Goal: Task Accomplishment & Management: Manage account settings

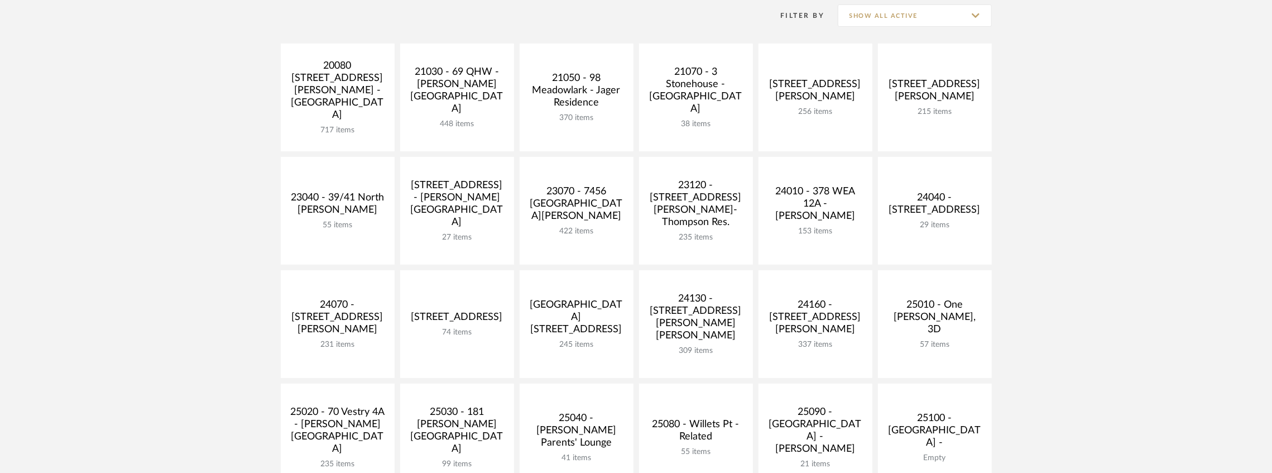
scroll to position [223, 0]
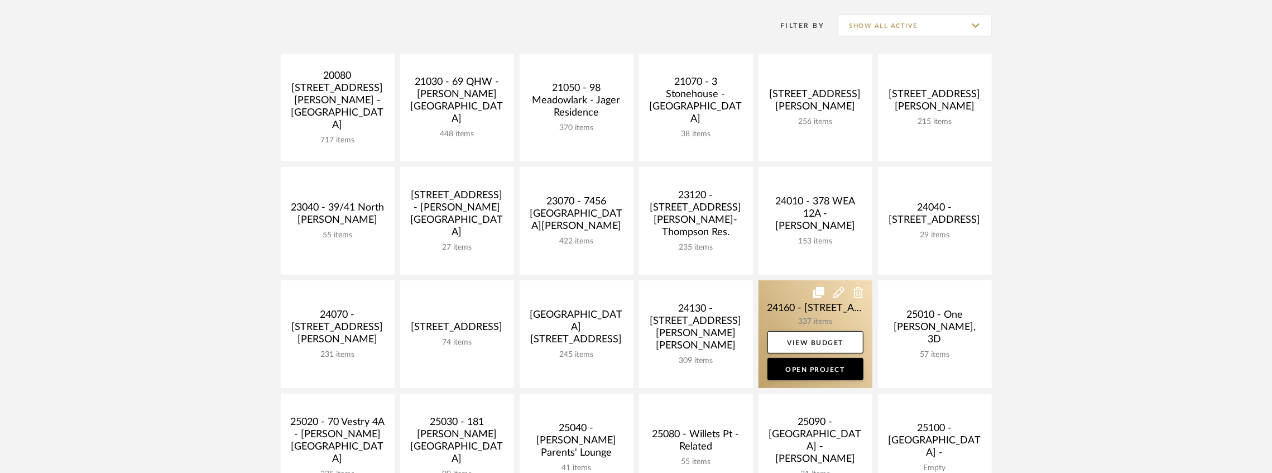
click at [774, 299] on link at bounding box center [816, 334] width 114 height 108
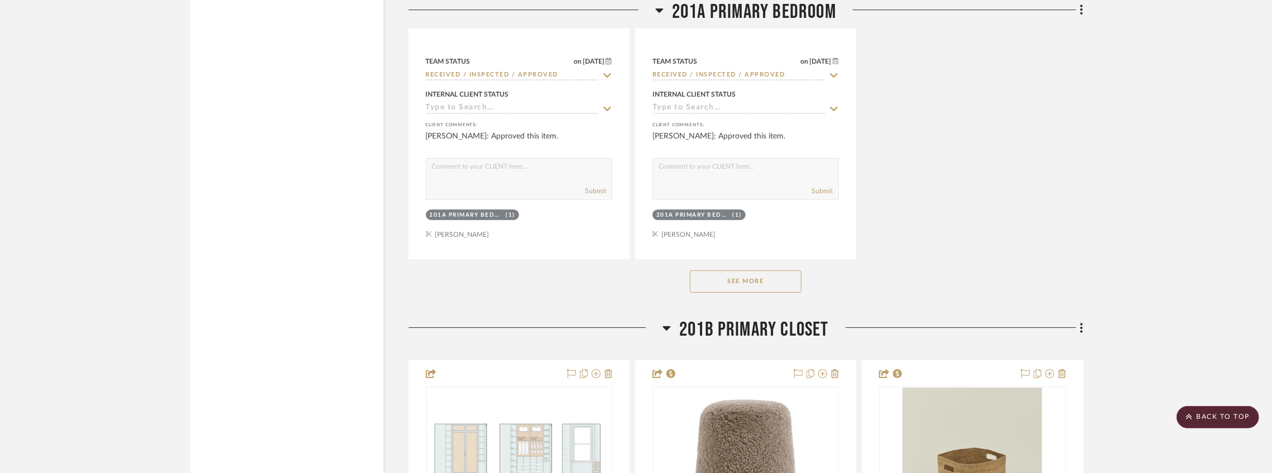
scroll to position [22292, 0]
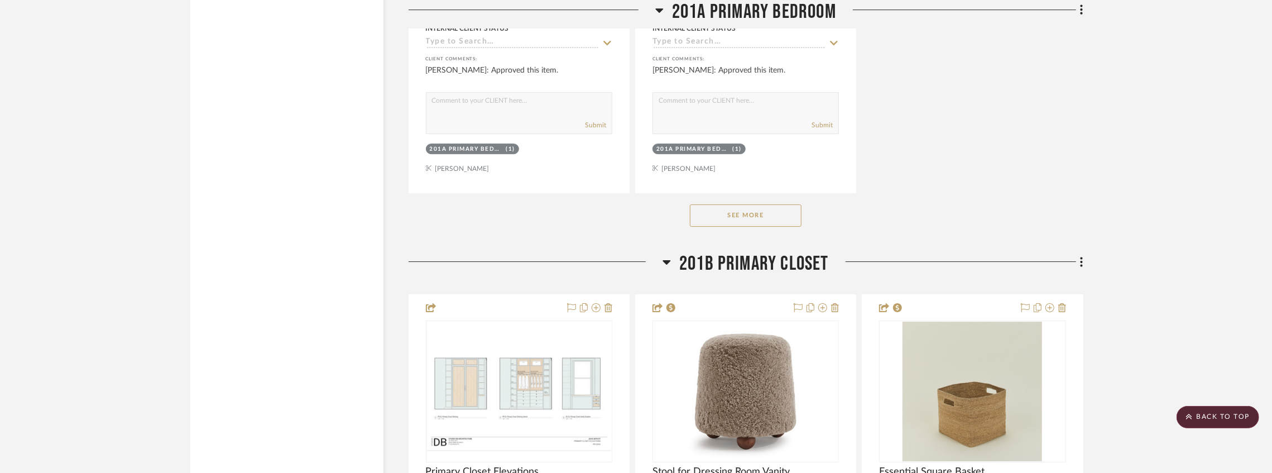
click at [732, 227] on button "See More" at bounding box center [746, 215] width 112 height 22
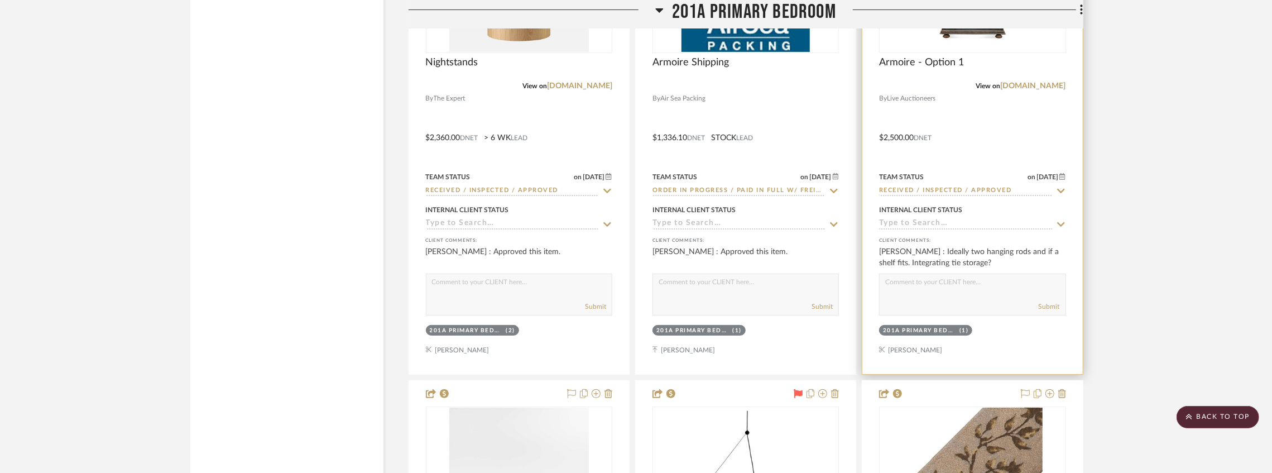
scroll to position [23037, 0]
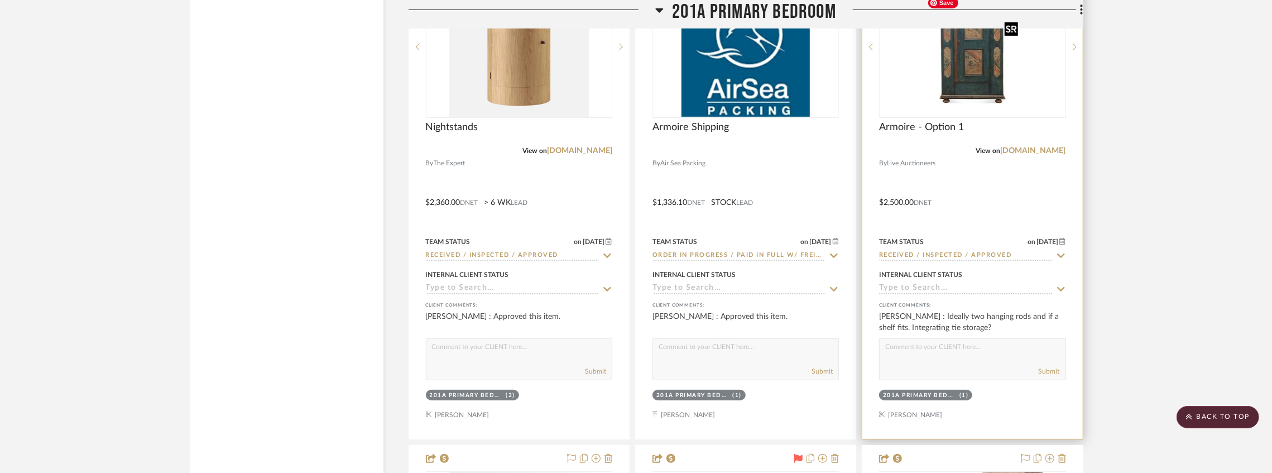
click at [0, 0] on img at bounding box center [0, 0] width 0 height 0
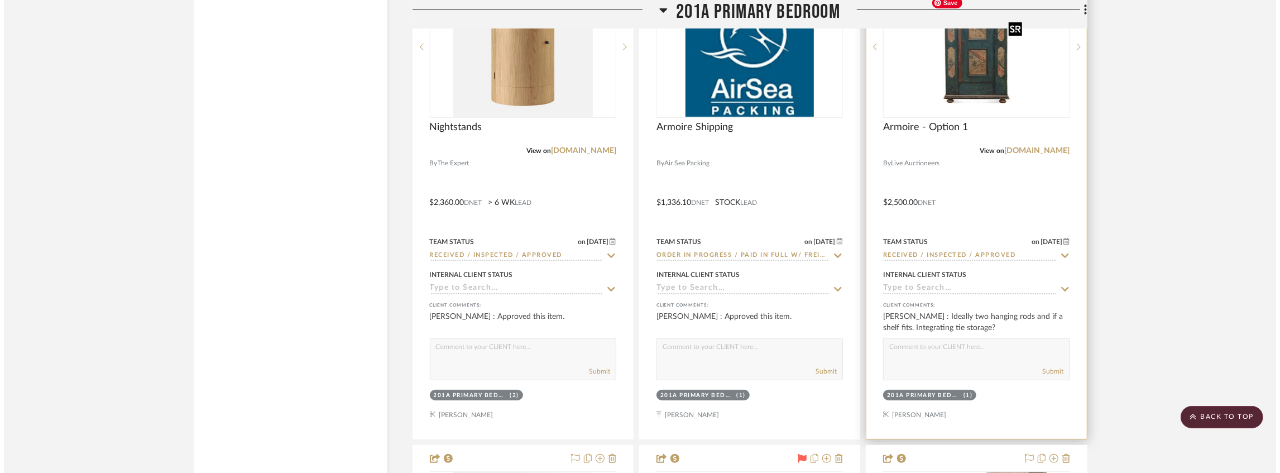
scroll to position [0, 0]
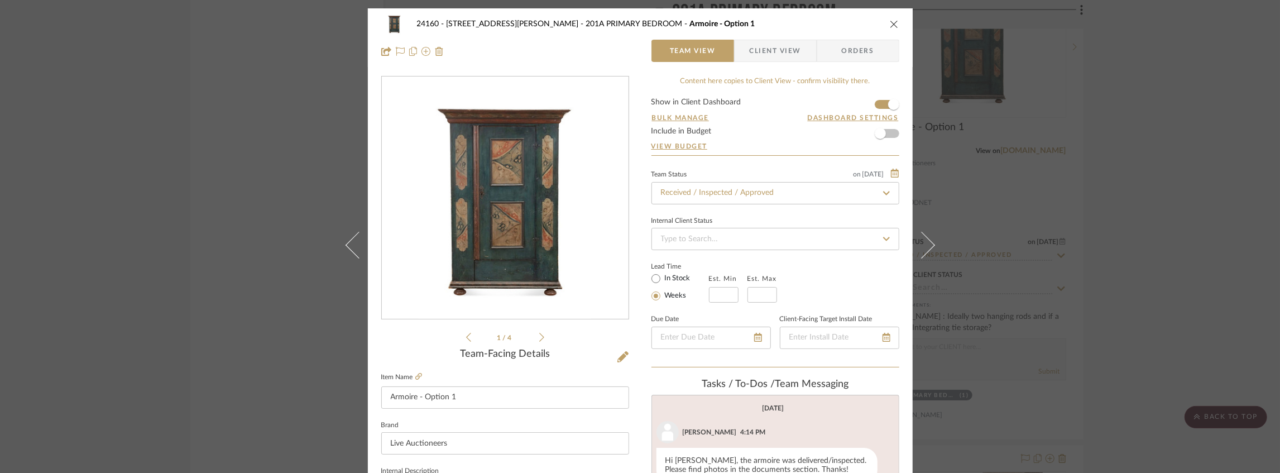
click at [539, 333] on icon at bounding box center [541, 337] width 5 height 10
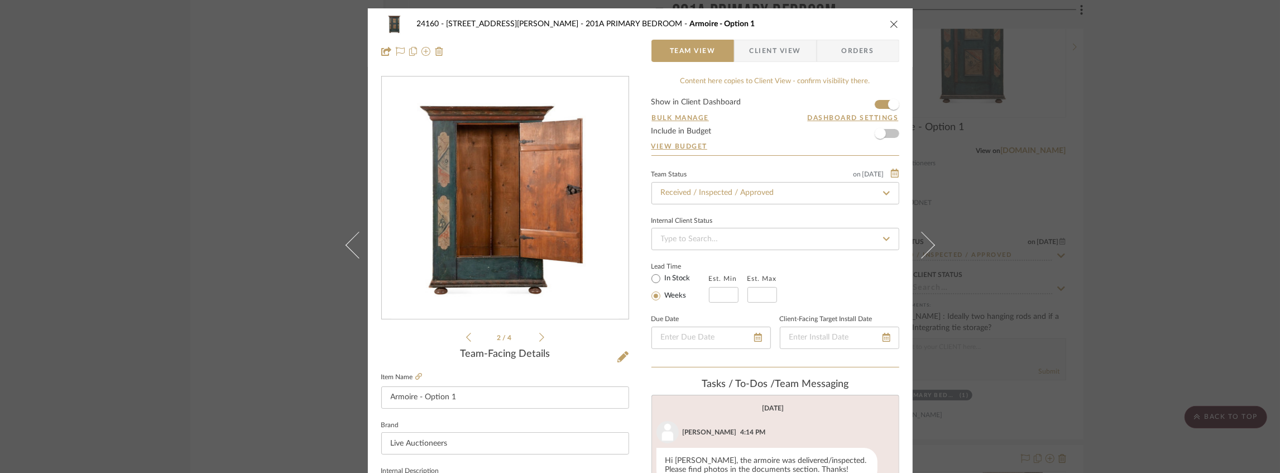
click at [539, 333] on icon at bounding box center [541, 337] width 5 height 10
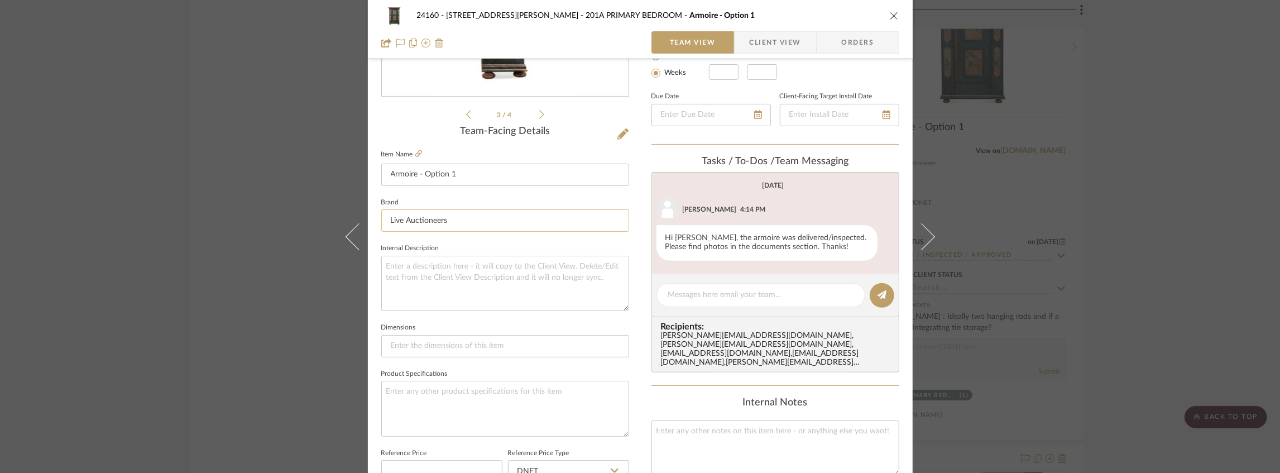
scroll to position [223, 0]
click at [761, 37] on span "Client View" at bounding box center [775, 42] width 51 height 22
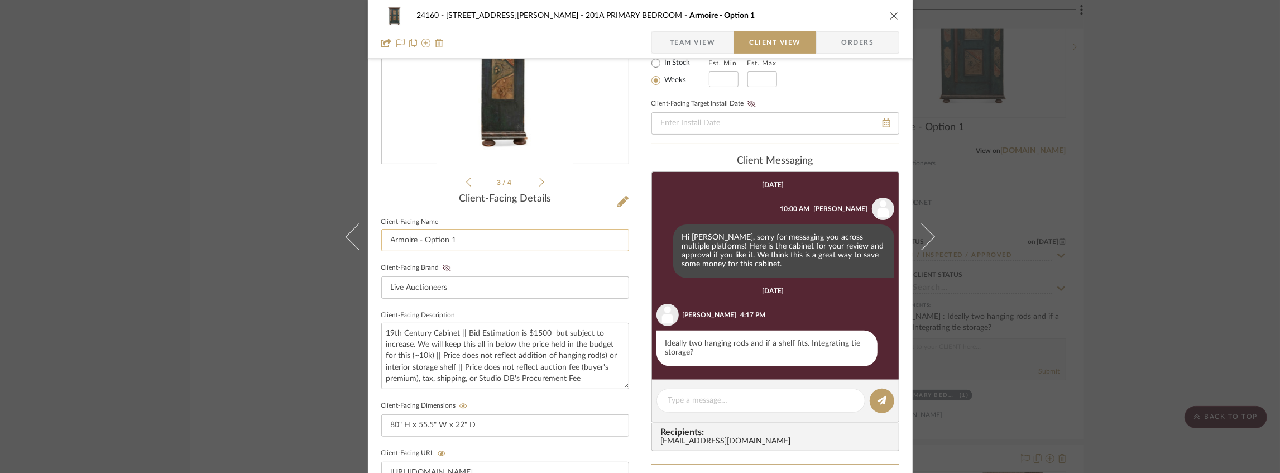
scroll to position [37, 0]
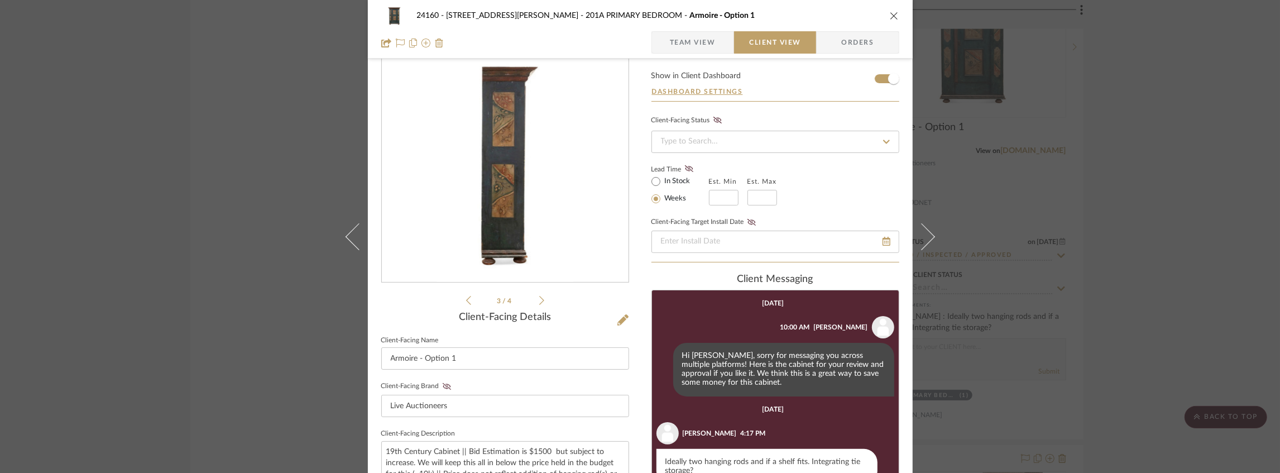
click at [324, 84] on div "24160 - [STREET_ADDRESS][PERSON_NAME] PRIMARY BEDROOM Armoire - Option 1 Team V…" at bounding box center [640, 236] width 1280 height 473
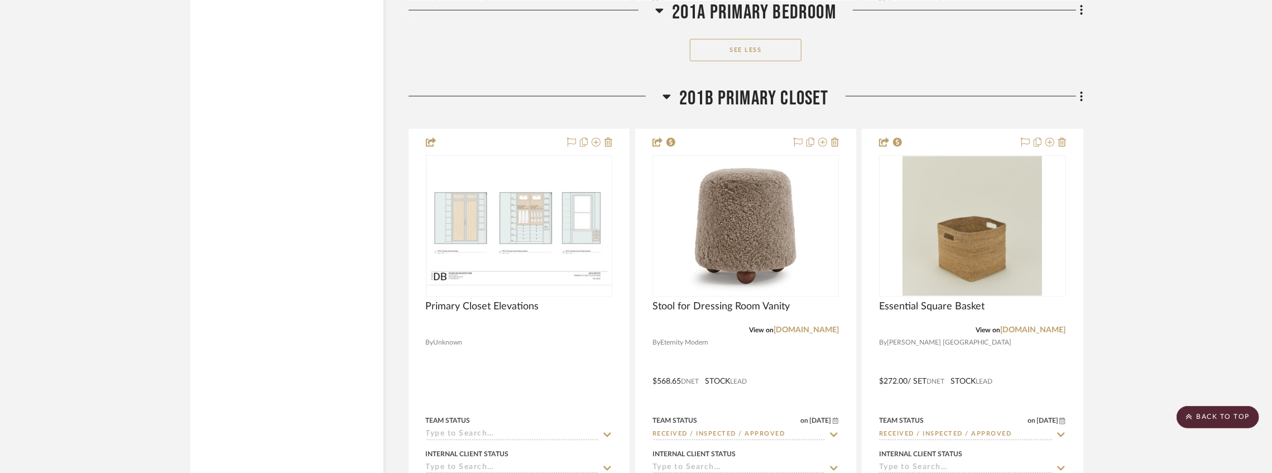
scroll to position [24575, 0]
